Goal: Task Accomplishment & Management: Complete application form

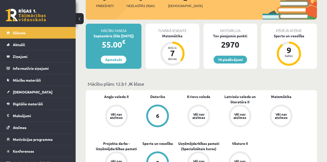
scroll to position [76, 0]
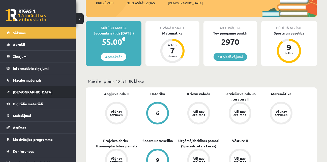
click at [56, 91] on link "[DEMOGRAPHIC_DATA]" at bounding box center [38, 92] width 63 height 12
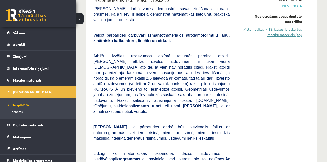
click at [275, 33] on link "Matemātikas I - 12. klases 1. ieskaites mācību materiāls (ab)" at bounding box center [270, 32] width 65 height 11
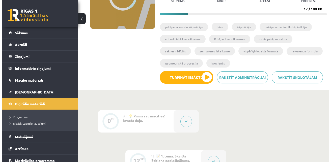
scroll to position [79, 0]
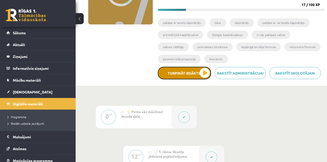
click at [203, 71] on button "Turpināt iesākto" at bounding box center [184, 73] width 53 height 13
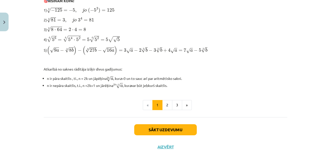
scroll to position [180, 0]
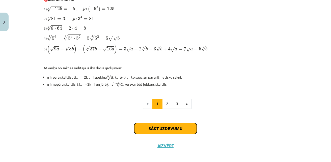
click at [181, 125] on button "Sākt uzdevumu" at bounding box center [165, 128] width 63 height 11
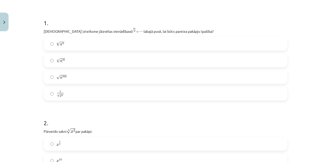
scroll to position [103, 0]
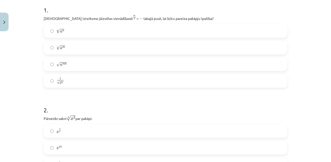
click at [117, 46] on label "n √ a m a m n" at bounding box center [165, 47] width 243 height 13
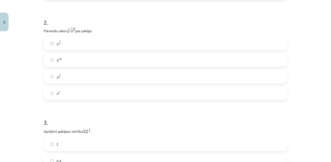
scroll to position [193, 0]
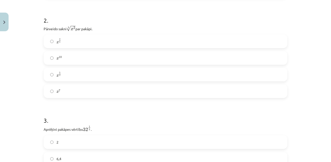
click at [168, 38] on label "x 2 5 x 2 5" at bounding box center [165, 41] width 243 height 13
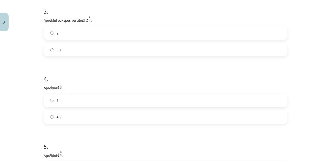
scroll to position [306, 0]
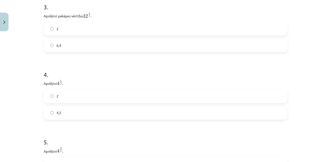
click at [158, 30] on label "2" at bounding box center [165, 28] width 243 height 13
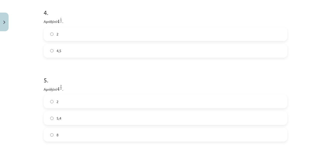
scroll to position [366, 0]
click at [85, 52] on label "4,5" at bounding box center [165, 53] width 243 height 13
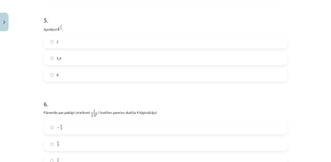
scroll to position [431, 0]
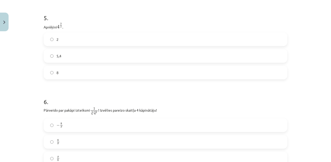
click at [109, 54] on label "5,4" at bounding box center [165, 56] width 243 height 13
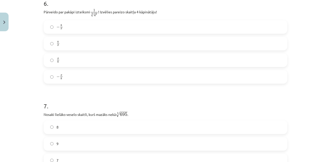
scroll to position [525, 0]
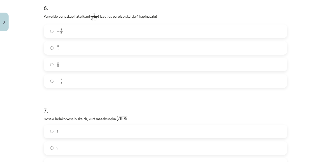
click at [92, 79] on label "− x 8 − x 8" at bounding box center [165, 81] width 243 height 13
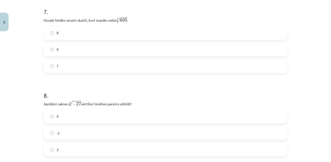
scroll to position [625, 0]
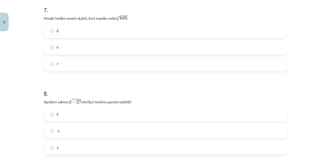
click at [173, 30] on label "8" at bounding box center [165, 31] width 243 height 13
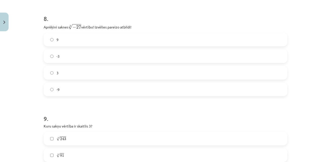
scroll to position [705, 0]
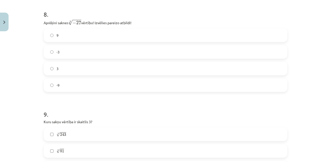
click at [180, 55] on label "-3" at bounding box center [165, 52] width 243 height 13
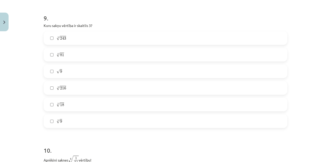
scroll to position [803, 0]
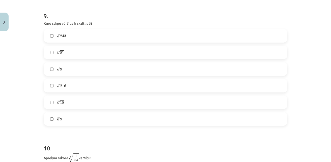
click at [114, 86] on label "5 √ 216 216 5" at bounding box center [165, 86] width 243 height 13
click at [99, 50] on label "4 √ 81 81 4" at bounding box center [165, 52] width 243 height 13
click at [88, 75] on label "√ 9 9" at bounding box center [165, 69] width 243 height 13
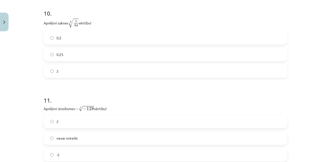
scroll to position [936, 0]
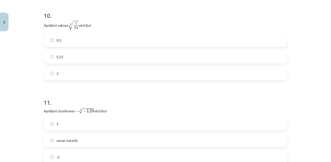
click at [114, 73] on label "2" at bounding box center [165, 73] width 243 height 13
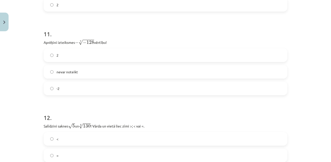
scroll to position [1011, 0]
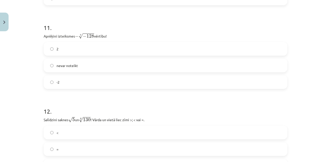
click at [165, 84] on label "-2" at bounding box center [165, 82] width 243 height 13
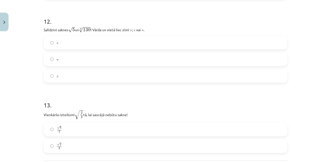
scroll to position [1103, 0]
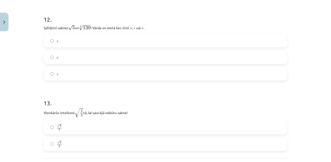
click at [101, 73] on label ">" at bounding box center [165, 74] width 243 height 13
click at [101, 38] on label "<" at bounding box center [165, 40] width 243 height 13
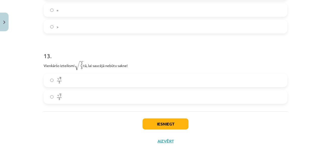
scroll to position [1151, 0]
click at [63, 80] on label "√ 6 3 6 3" at bounding box center [165, 80] width 243 height 13
click at [153, 121] on button "Iesniegt" at bounding box center [166, 123] width 46 height 11
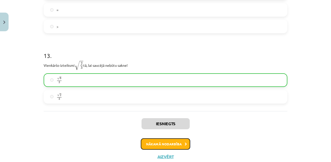
click at [157, 145] on button "Nākamā nodarbība" at bounding box center [165, 145] width 49 height 12
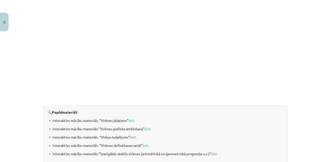
scroll to position [545, 0]
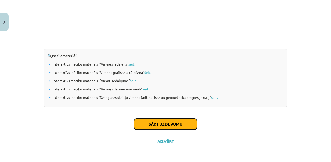
click at [183, 125] on button "Sākt uzdevumu" at bounding box center [165, 124] width 63 height 11
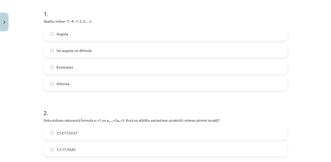
scroll to position [103, 0]
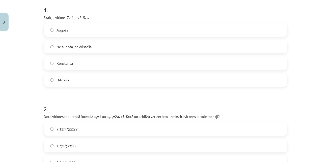
click at [84, 35] on label "Augoša" at bounding box center [165, 30] width 243 height 13
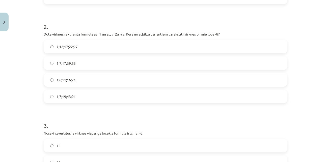
scroll to position [184, 0]
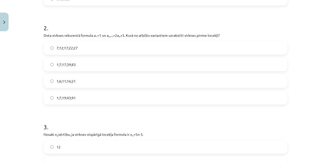
click at [85, 96] on label "1;7;19;43;91" at bounding box center [165, 98] width 243 height 13
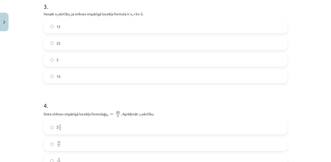
scroll to position [306, 0]
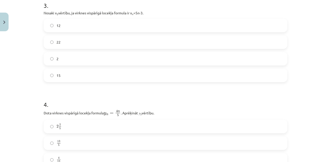
click at [133, 58] on label "2" at bounding box center [165, 58] width 243 height 13
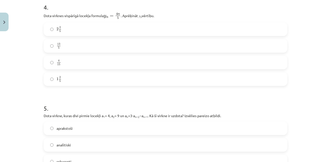
scroll to position [404, 0]
click at [123, 43] on label "13 5 13 5" at bounding box center [165, 44] width 243 height 13
click at [96, 26] on label "2 2 5 2 2 5" at bounding box center [165, 28] width 243 height 13
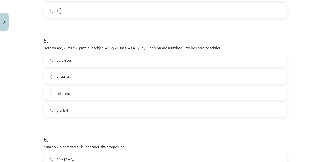
scroll to position [470, 0]
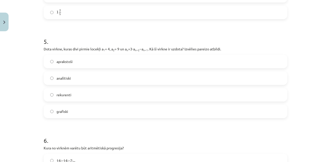
click at [78, 95] on label "rekurenti" at bounding box center [165, 95] width 243 height 13
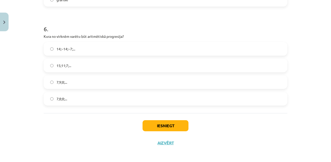
scroll to position [584, 0]
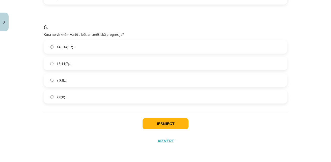
click at [108, 60] on label "15;11;7;..." at bounding box center [165, 63] width 243 height 13
click at [164, 119] on button "Iesniegt" at bounding box center [166, 123] width 46 height 11
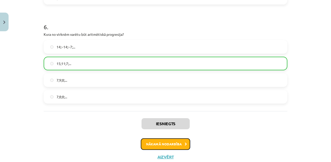
click at [173, 144] on button "Nākamā nodarbība" at bounding box center [165, 145] width 49 height 12
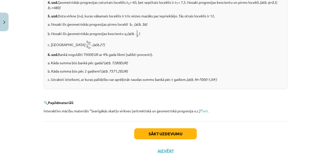
scroll to position [656, 0]
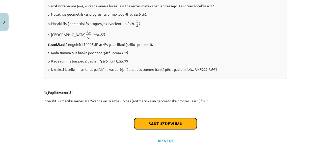
click at [183, 121] on button "Sākt uzdevumu" at bounding box center [165, 123] width 63 height 11
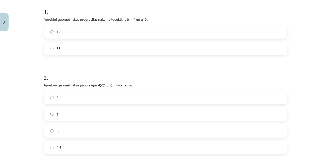
scroll to position [111, 0]
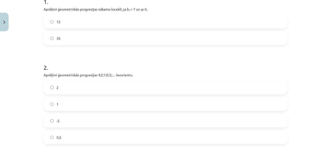
click at [129, 36] on label "35" at bounding box center [165, 38] width 243 height 13
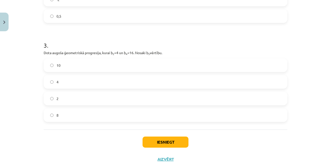
scroll to position [237, 0]
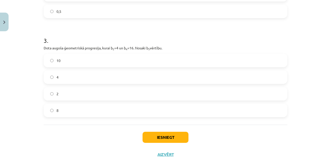
click at [142, 12] on label "0,5" at bounding box center [165, 11] width 243 height 13
click at [103, 92] on label "2" at bounding box center [165, 94] width 243 height 13
click at [153, 137] on button "Iesniegt" at bounding box center [166, 137] width 46 height 11
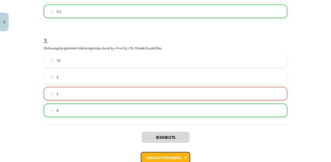
click at [162, 156] on button "Nākamā nodarbība" at bounding box center [165, 158] width 49 height 12
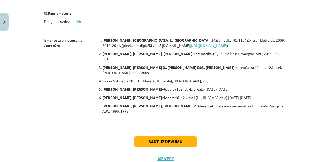
scroll to position [157, 0]
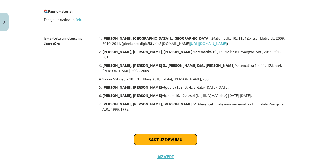
click at [179, 134] on button "Sākt uzdevumu" at bounding box center [165, 139] width 63 height 11
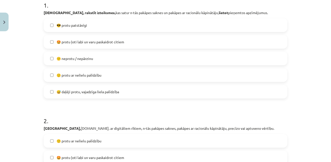
scroll to position [110, 0]
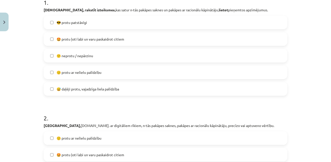
click at [103, 25] on label "😎 protu patstāvīgi" at bounding box center [165, 22] width 243 height 13
click at [102, 69] on label "🙂 protu ar nelielu palīdzību" at bounding box center [165, 72] width 243 height 13
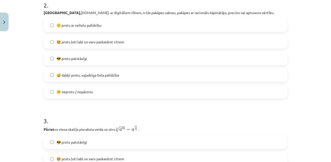
scroll to position [226, 0]
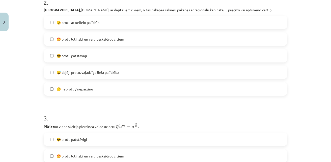
click at [117, 56] on label "😎 protu patstāvīgi" at bounding box center [165, 55] width 243 height 13
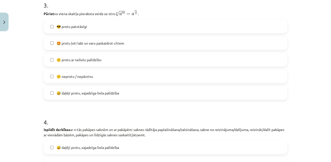
scroll to position [340, 0]
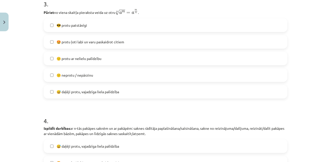
click at [115, 40] on span "🤩 protu ļoti labi un varu paskaidrot citiem" at bounding box center [91, 41] width 68 height 5
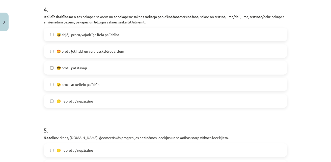
scroll to position [454, 0]
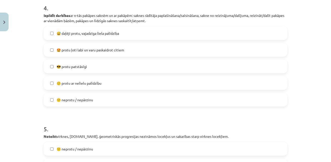
click at [104, 83] on label "🙂 protu ar nelielu palīdzību" at bounding box center [165, 83] width 243 height 13
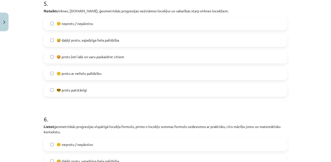
scroll to position [582, 0]
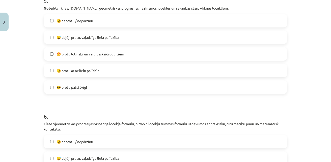
click at [113, 39] on span "😅 daļēji protu, vajadzīga liela palīdzība" at bounding box center [88, 37] width 63 height 5
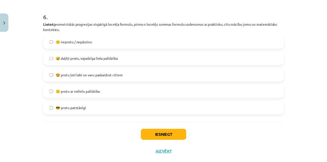
scroll to position [687, 0]
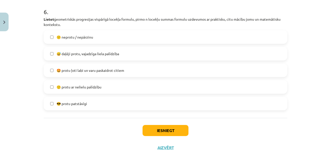
click at [96, 71] on span "🤩 protu ļoti labi un varu paskaidrot citiem" at bounding box center [91, 70] width 68 height 5
click at [157, 131] on button "Iesniegt" at bounding box center [166, 130] width 46 height 11
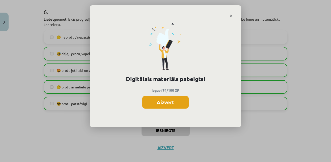
click at [171, 101] on button "Aizvērt" at bounding box center [165, 102] width 46 height 13
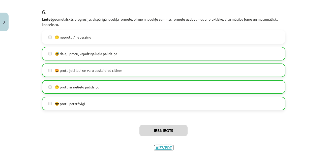
click at [158, 147] on button "Aizvērt" at bounding box center [163, 147] width 19 height 5
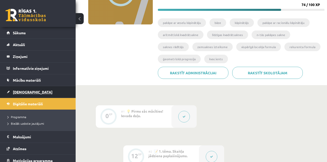
click at [41, 92] on link "[DEMOGRAPHIC_DATA]" at bounding box center [38, 92] width 63 height 12
